Goal: Information Seeking & Learning: Find specific fact

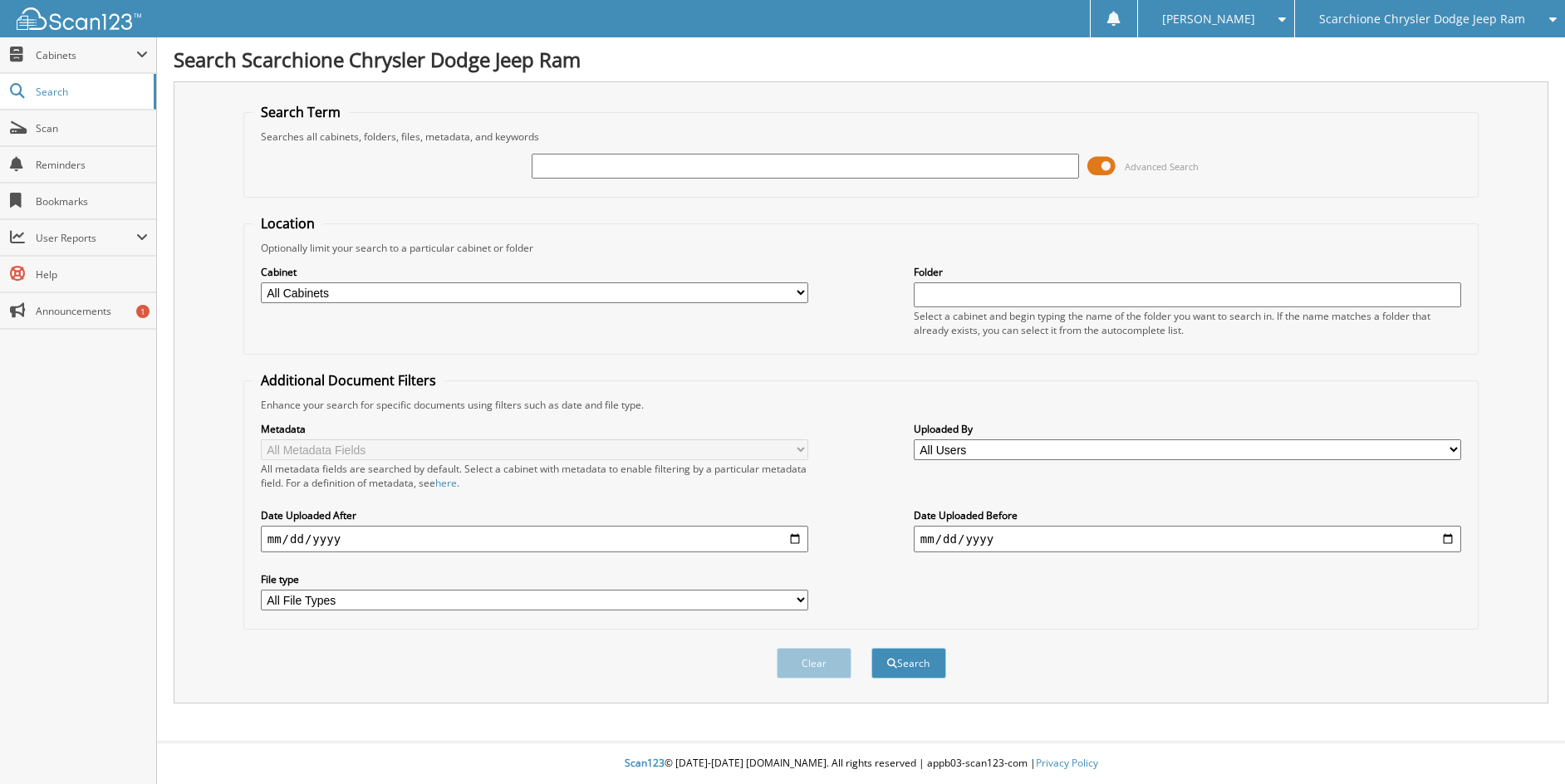
click at [1117, 163] on span "Advanced Search" at bounding box center [1143, 166] width 112 height 25
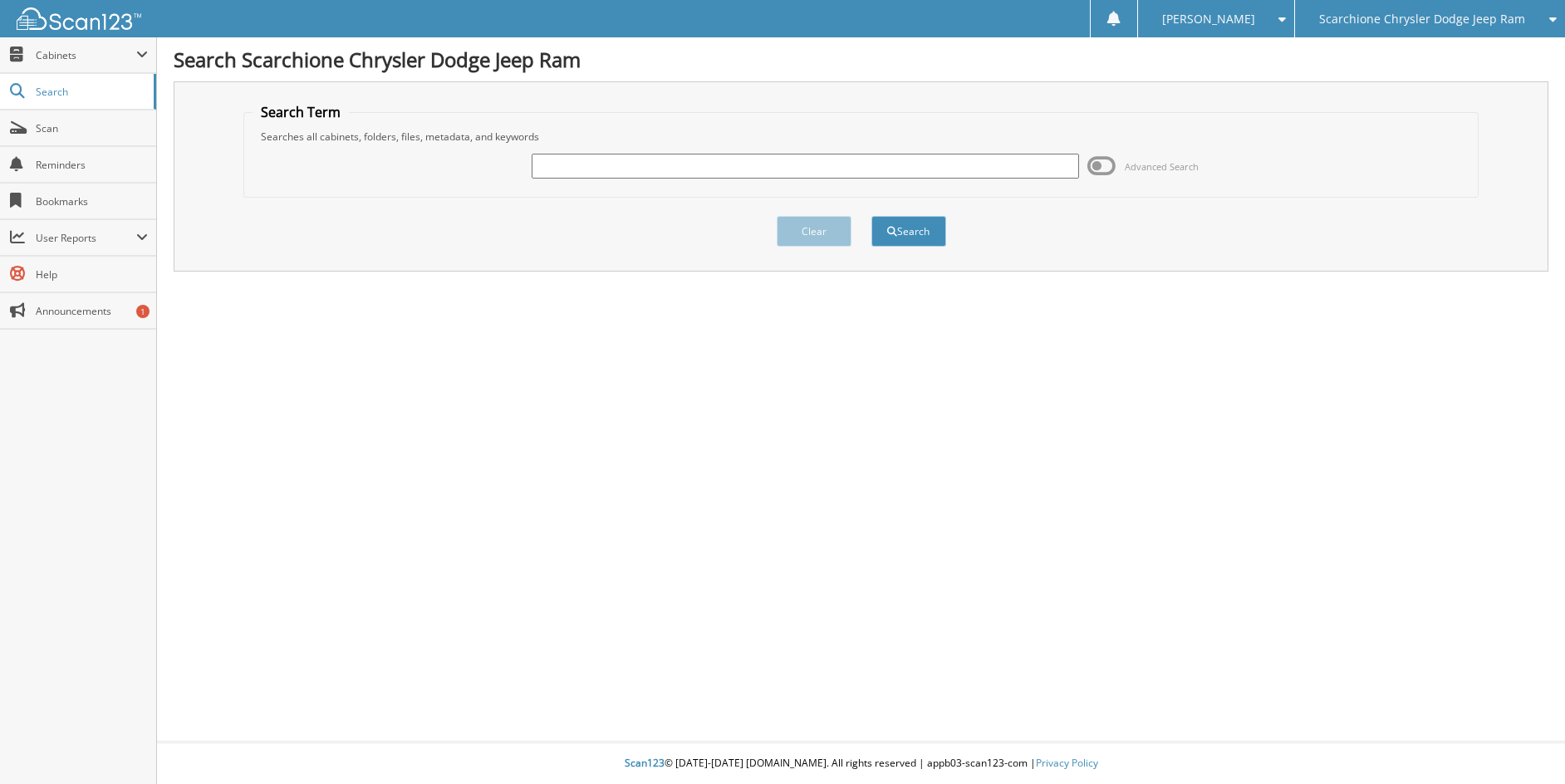
click at [847, 168] on input "text" at bounding box center [806, 166] width 548 height 25
type input "[PERSON_NAME] toyota akron"
click at [887, 232] on span "submit" at bounding box center [892, 232] width 10 height 10
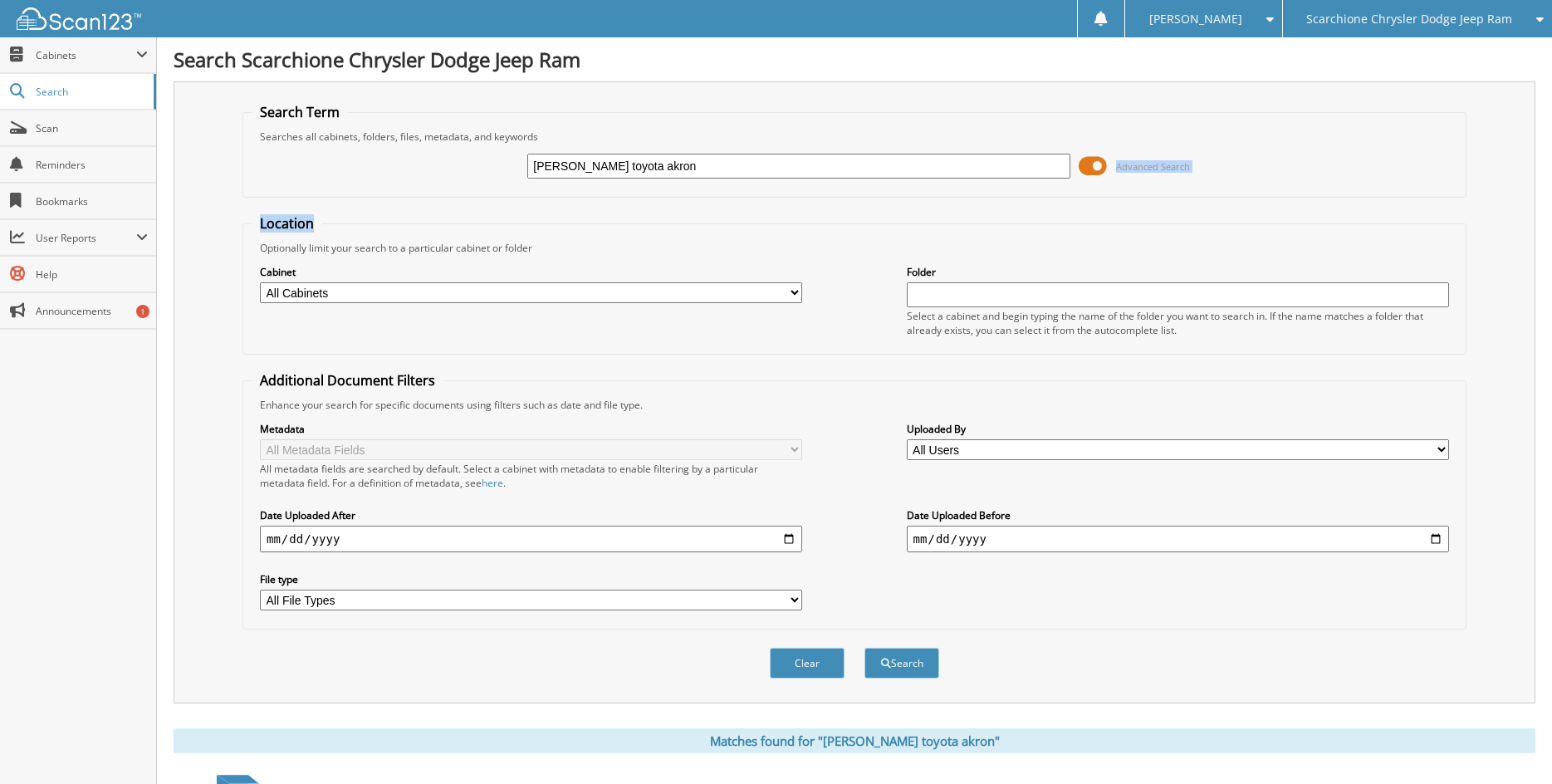
click at [1104, 197] on fieldset "Search Term Searches all cabinets, folders, files, metadata, and keywords [PERS…" at bounding box center [854, 150] width 1224 height 95
click at [1096, 164] on span at bounding box center [1093, 166] width 28 height 25
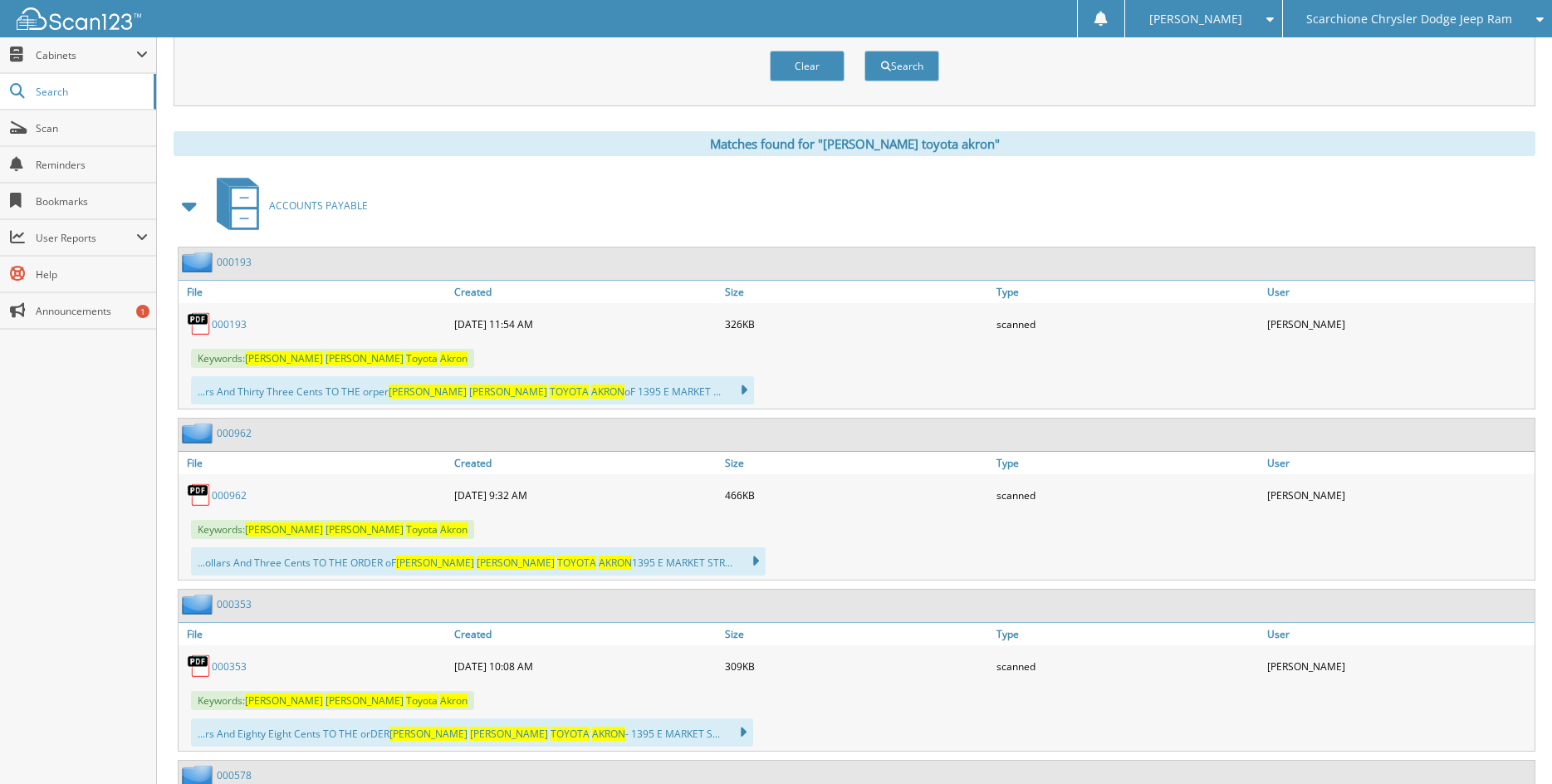
scroll to position [166, 0]
click at [221, 492] on link "000962" at bounding box center [229, 494] width 35 height 15
click at [95, 94] on span "Search" at bounding box center [90, 91] width 110 height 15
